Goal: Task Accomplishment & Management: Complete application form

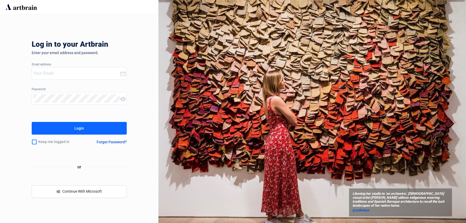
click at [45, 74] on input "email" at bounding box center [76, 73] width 87 height 8
type input "[EMAIL_ADDRESS][DOMAIN_NAME]"
click at [32, 143] on input "checkbox" at bounding box center [34, 141] width 5 height 11
checkbox input "true"
click at [58, 127] on button "Login" at bounding box center [79, 128] width 95 height 13
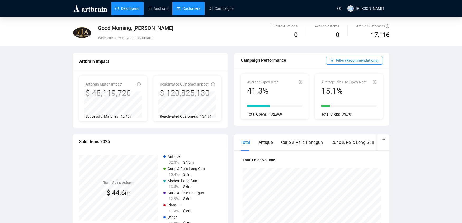
click at [192, 12] on link "Customers" at bounding box center [189, 9] width 24 height 14
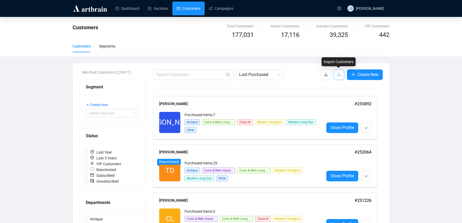
click at [340, 75] on icon "upload" at bounding box center [339, 74] width 4 height 4
click at [156, 8] on link "Auctions" at bounding box center [158, 9] width 20 height 14
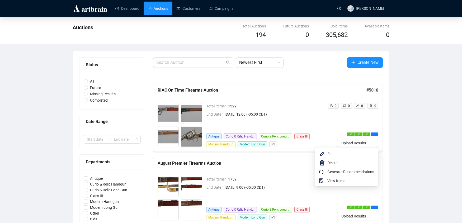
click at [375, 142] on icon "ellipsis" at bounding box center [374, 143] width 4 height 4
click at [332, 155] on span "Edit" at bounding box center [350, 154] width 47 height 6
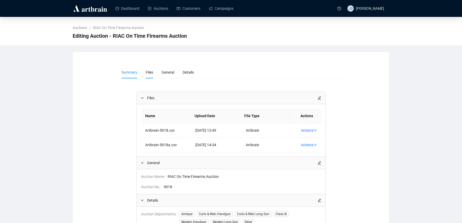
click at [146, 74] on span "Files" at bounding box center [149, 72] width 7 height 4
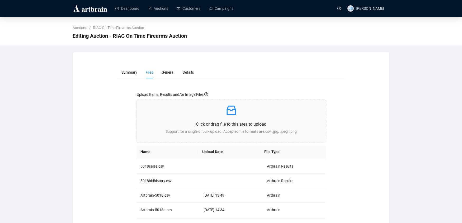
scroll to position [25, 0]
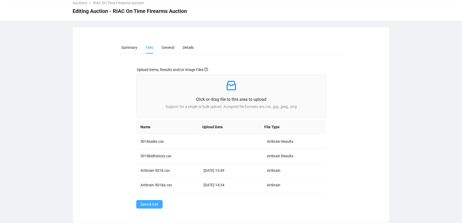
click at [141, 205] on span "Save & Exit" at bounding box center [149, 204] width 18 height 6
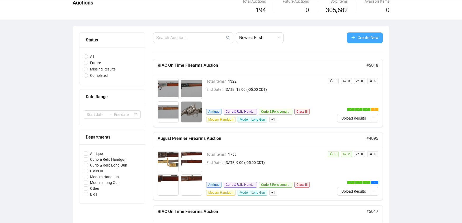
click at [355, 37] on button "Create New" at bounding box center [365, 37] width 36 height 11
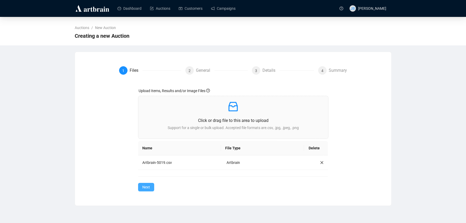
click at [148, 188] on span "Next" at bounding box center [146, 187] width 8 height 6
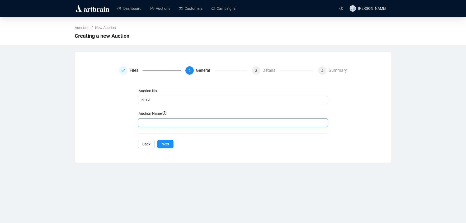
click at [160, 122] on input "text" at bounding box center [233, 122] width 190 height 8
paste input "RIAC On Time Firearms Auction"
type input "RIAC On Time Firearms Auction"
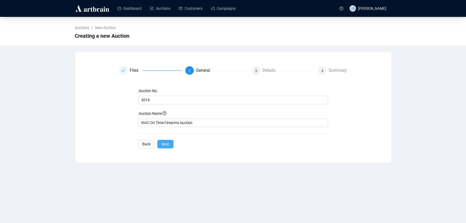
click at [166, 144] on span "Next" at bounding box center [165, 144] width 8 height 6
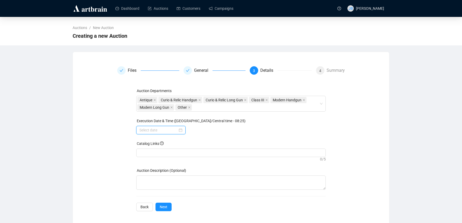
click at [153, 131] on input at bounding box center [158, 130] width 38 height 6
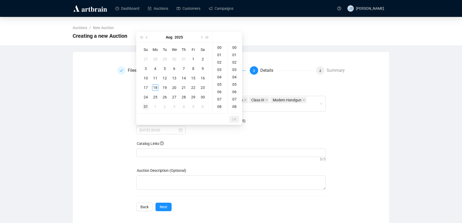
click at [146, 105] on div "31" at bounding box center [145, 106] width 6 height 6
click at [219, 84] on div "12" at bounding box center [219, 83] width 13 height 7
type input "[DATE] 12:00"
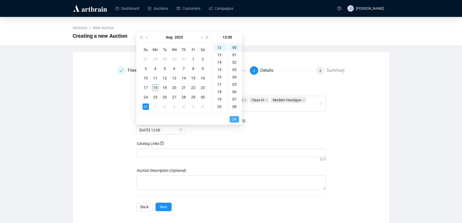
click at [236, 120] on span "OK" at bounding box center [234, 119] width 5 height 10
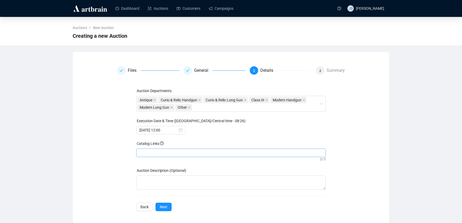
click at [184, 153] on div at bounding box center [231, 152] width 188 height 7
paste input "[URL][DOMAIN_NAME]"
type input "[URL][DOMAIN_NAME]"
click at [164, 208] on span "Next" at bounding box center [164, 207] width 8 height 6
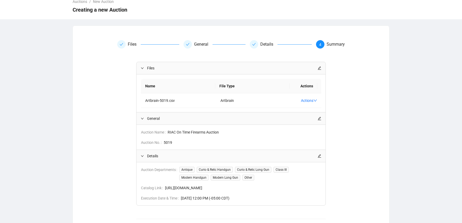
scroll to position [51, 0]
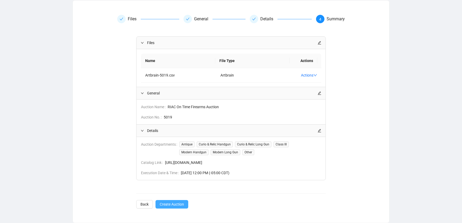
click at [173, 202] on span "Create Auction" at bounding box center [172, 204] width 24 height 6
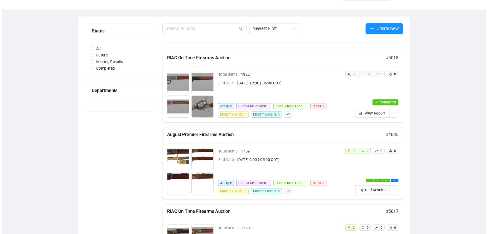
scroll to position [25, 0]
